Goal: Transaction & Acquisition: Purchase product/service

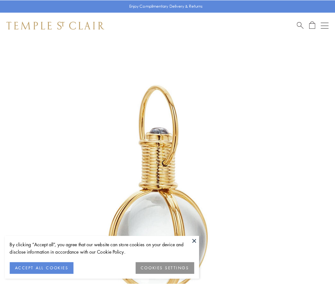
scroll to position [167, 0]
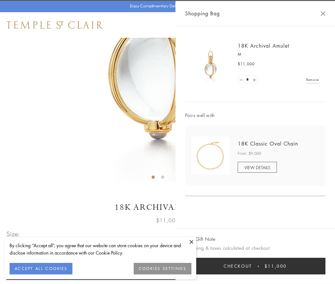
click at [256, 266] on button "Checkout $11,000" at bounding box center [255, 265] width 141 height 17
